Goal: Find specific fact: Find specific fact

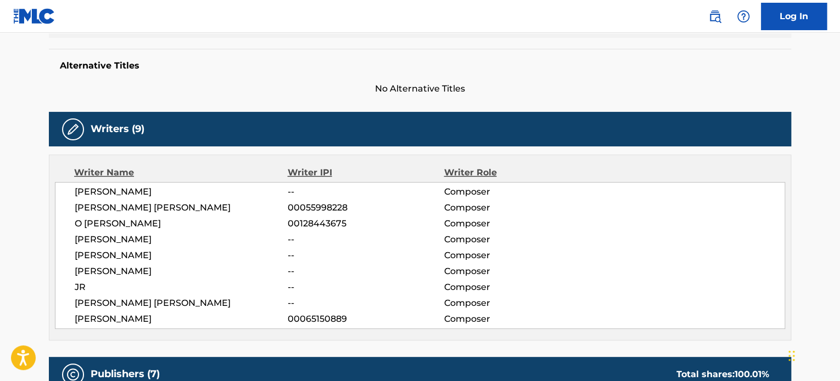
drag, startPoint x: 77, startPoint y: 271, endPoint x: 184, endPoint y: 275, distance: 107.1
click at [184, 275] on span "[PERSON_NAME]" at bounding box center [181, 271] width 213 height 13
drag, startPoint x: 69, startPoint y: 302, endPoint x: 200, endPoint y: 307, distance: 131.3
click at [200, 307] on div "[PERSON_NAME] -- Composer [PERSON_NAME] [PERSON_NAME] 00055998228 Composer [PER…" at bounding box center [420, 255] width 730 height 147
drag, startPoint x: 158, startPoint y: 315, endPoint x: 72, endPoint y: 315, distance: 86.2
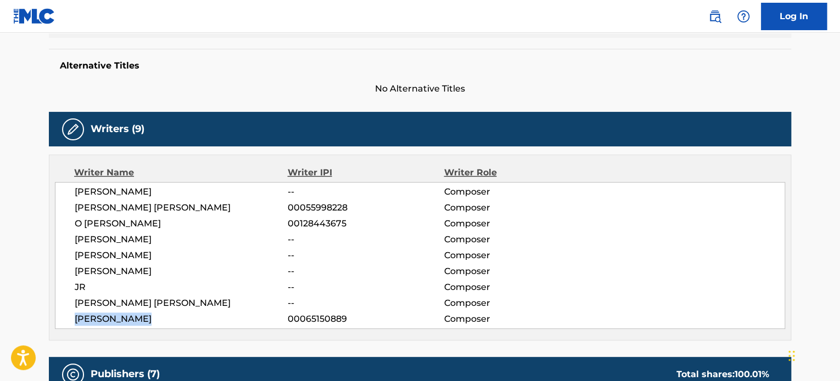
click at [70, 318] on div "[PERSON_NAME] -- Composer [PERSON_NAME] [PERSON_NAME] 00055998228 Composer [PER…" at bounding box center [420, 255] width 730 height 147
copy span "[PERSON_NAME]"
drag, startPoint x: 75, startPoint y: 188, endPoint x: 145, endPoint y: 197, distance: 70.8
click at [145, 197] on span "[PERSON_NAME]" at bounding box center [181, 192] width 213 height 13
drag, startPoint x: 81, startPoint y: 208, endPoint x: 172, endPoint y: 214, distance: 90.8
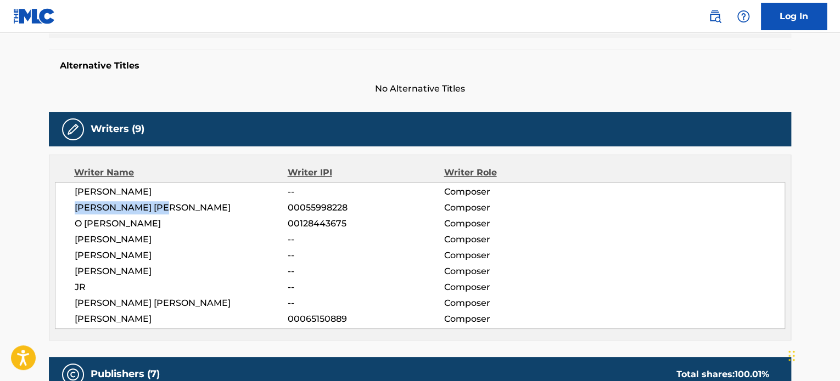
click at [172, 214] on div "[PERSON_NAME] -- Composer [PERSON_NAME] [PERSON_NAME] 00055998228 Composer [PER…" at bounding box center [420, 255] width 730 height 147
copy span "O [PERSON_NAME]"
drag, startPoint x: 74, startPoint y: 223, endPoint x: 154, endPoint y: 223, distance: 80.1
click at [154, 223] on div "[PERSON_NAME] -- Composer [PERSON_NAME] [PERSON_NAME] 00055998228 Composer [PER…" at bounding box center [420, 255] width 730 height 147
click at [84, 238] on span "[PERSON_NAME]" at bounding box center [181, 239] width 213 height 13
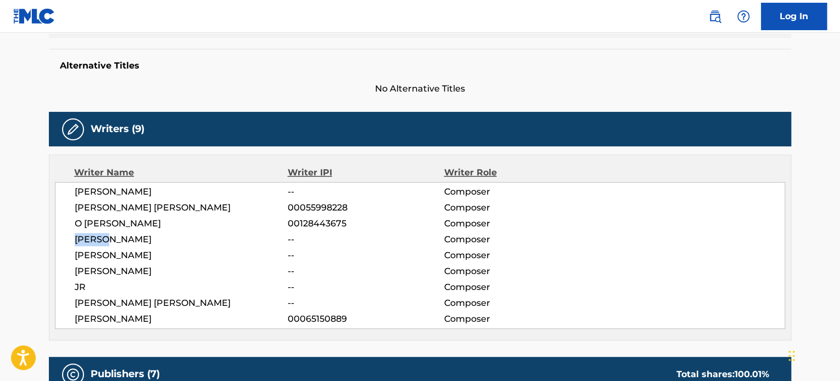
click at [82, 238] on span "[PERSON_NAME]" at bounding box center [181, 239] width 213 height 13
click at [82, 239] on span "[PERSON_NAME]" at bounding box center [181, 239] width 213 height 13
copy span "[PERSON_NAME]"
drag, startPoint x: 82, startPoint y: 239, endPoint x: 127, endPoint y: 239, distance: 45.0
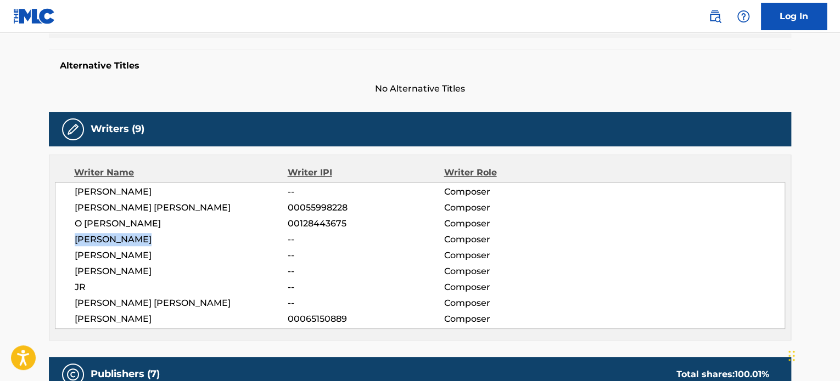
click at [127, 239] on span "[PERSON_NAME]" at bounding box center [181, 239] width 213 height 13
click at [92, 253] on span "[PERSON_NAME]" at bounding box center [181, 255] width 213 height 13
drag, startPoint x: 92, startPoint y: 253, endPoint x: 183, endPoint y: 262, distance: 92.1
click at [183, 262] on div "[PERSON_NAME] -- Composer [PERSON_NAME] [PERSON_NAME] 00055998228 Composer [PER…" at bounding box center [420, 255] width 730 height 147
copy span "[PERSON_NAME]"
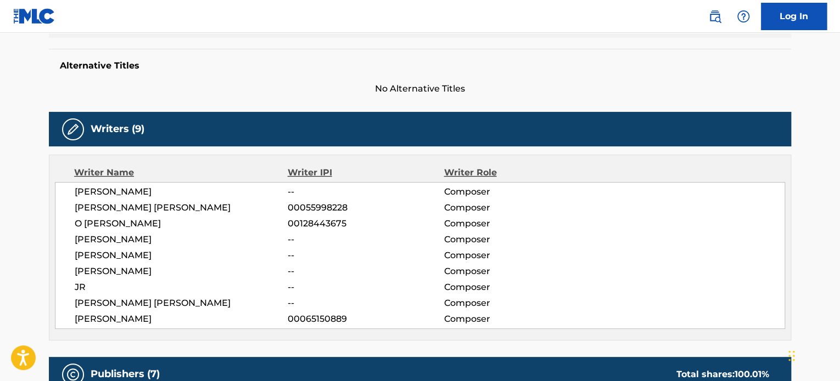
click at [79, 267] on span "[PERSON_NAME]" at bounding box center [181, 271] width 213 height 13
drag, startPoint x: 79, startPoint y: 267, endPoint x: 127, endPoint y: 266, distance: 47.8
click at [127, 266] on span "[PERSON_NAME]" at bounding box center [181, 271] width 213 height 13
copy span "[PERSON_NAME]"
click at [80, 287] on span "JR" at bounding box center [181, 287] width 213 height 13
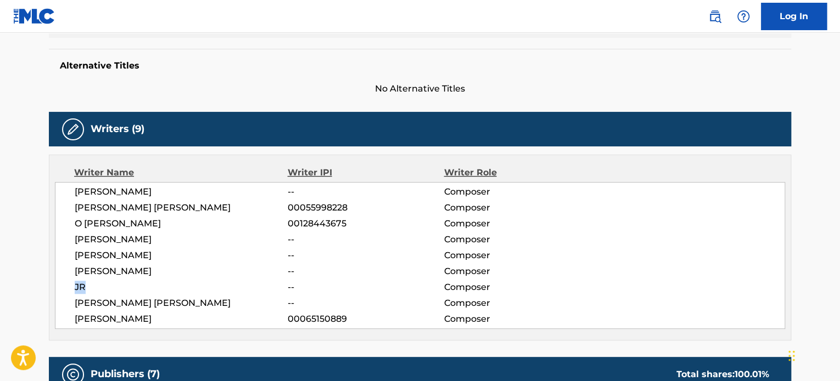
click at [80, 287] on span "JR" at bounding box center [181, 287] width 213 height 13
click at [81, 301] on span "[PERSON_NAME] [PERSON_NAME]" at bounding box center [181, 303] width 213 height 13
click at [81, 302] on span "[PERSON_NAME] [PERSON_NAME]" at bounding box center [181, 303] width 213 height 13
copy div "[PERSON_NAME] [PERSON_NAME]"
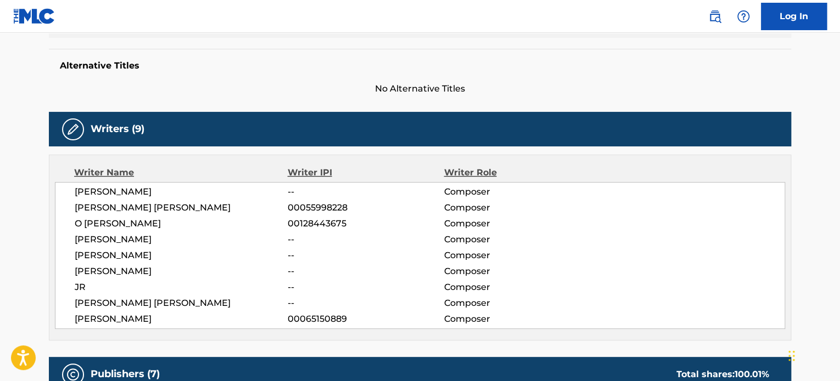
click at [133, 319] on span "[PERSON_NAME]" at bounding box center [181, 319] width 213 height 13
copy div "[PERSON_NAME]"
